Goal: Navigation & Orientation: Find specific page/section

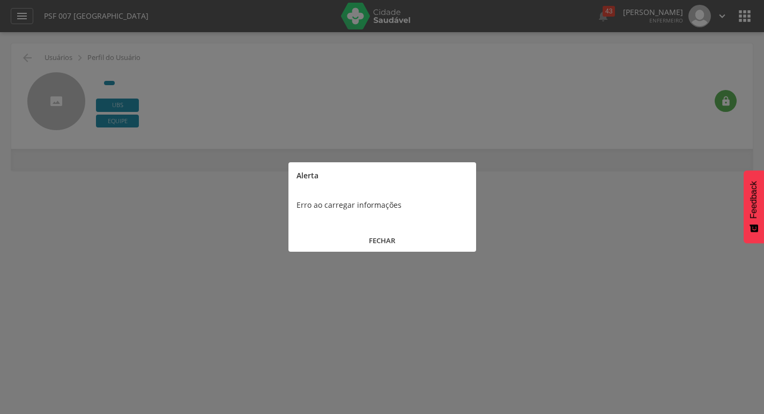
click at [380, 239] on button "FECHAR" at bounding box center [382, 240] width 188 height 23
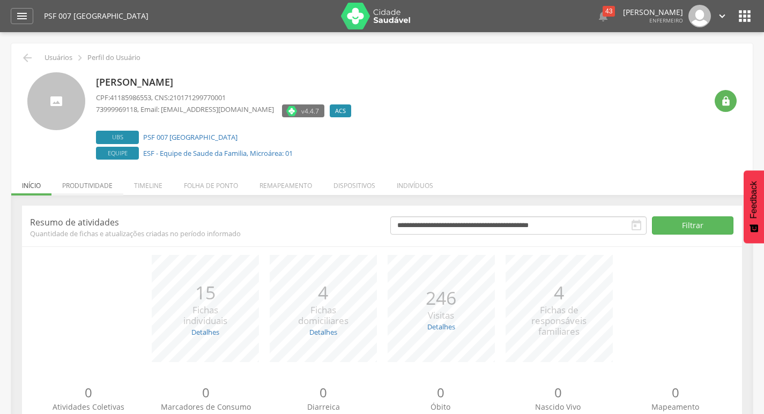
click at [96, 181] on li "Produtividade" at bounding box center [87, 182] width 72 height 25
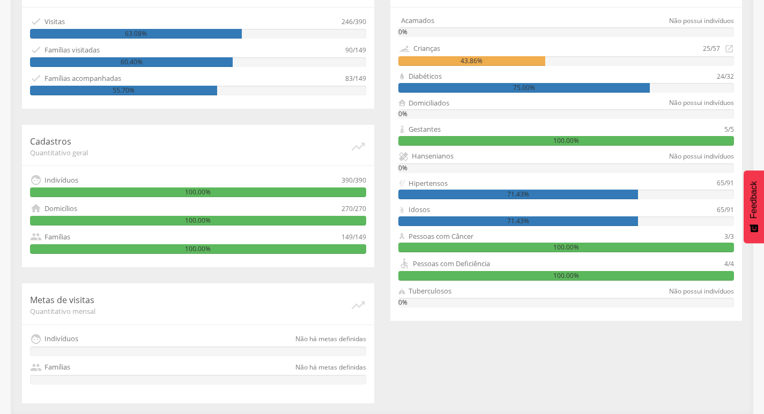
scroll to position [266, 0]
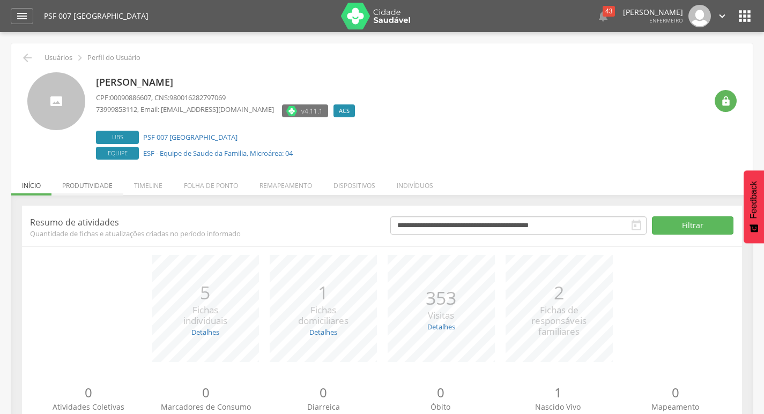
click at [103, 180] on li "Produtividade" at bounding box center [87, 182] width 72 height 25
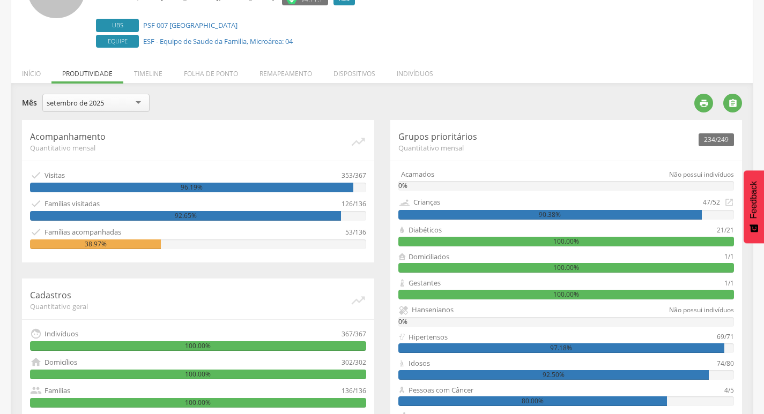
scroll to position [266, 0]
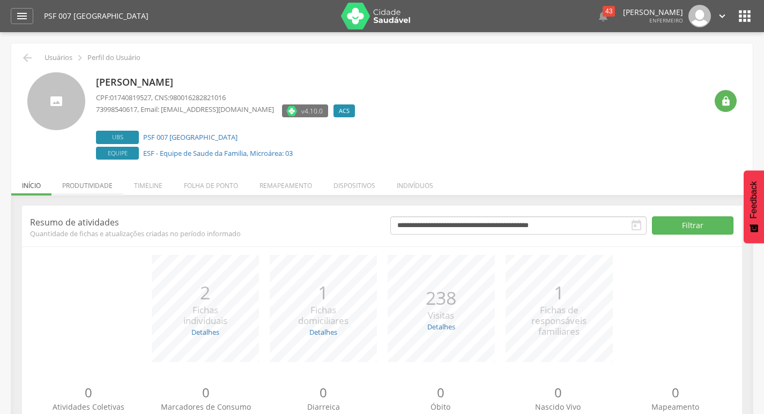
click at [95, 179] on li "Produtividade" at bounding box center [87, 182] width 72 height 25
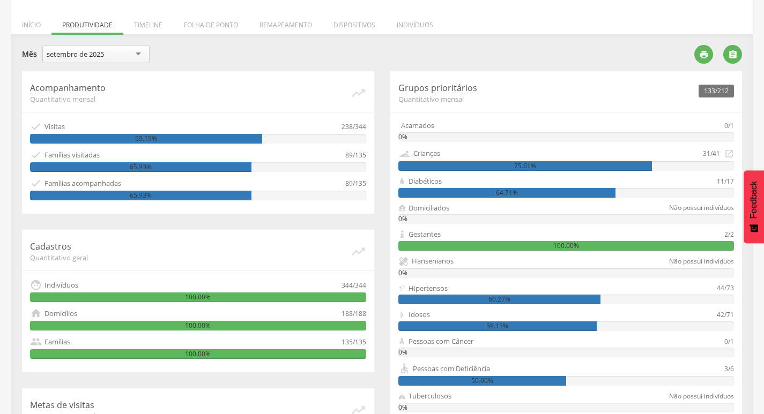
scroll to position [214, 0]
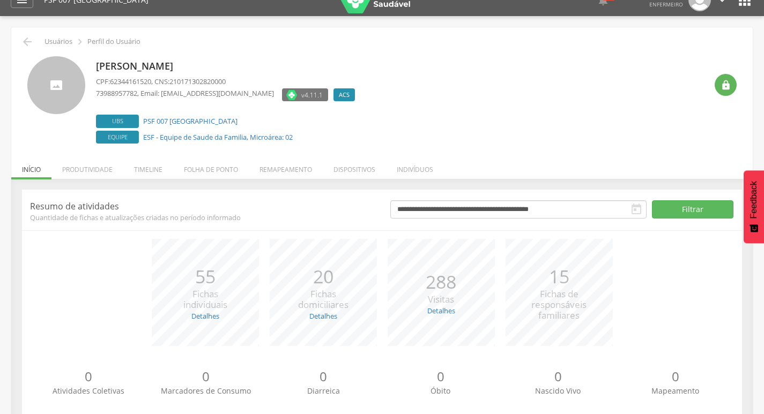
scroll to position [42, 0]
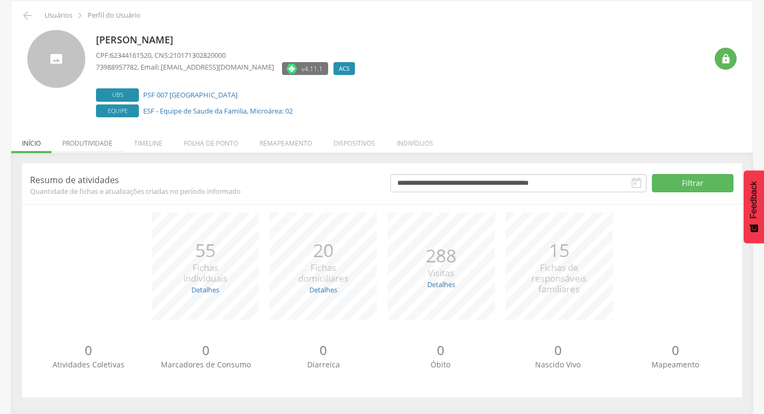
click at [70, 142] on li "Produtividade" at bounding box center [87, 140] width 72 height 25
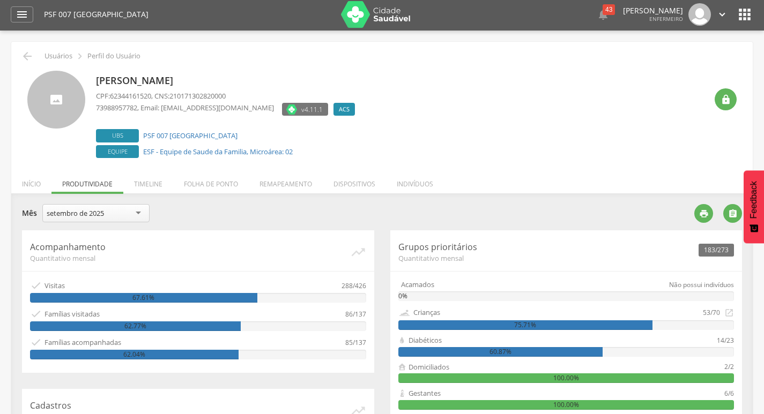
scroll to position [0, 0]
